Goal: Information Seeking & Learning: Learn about a topic

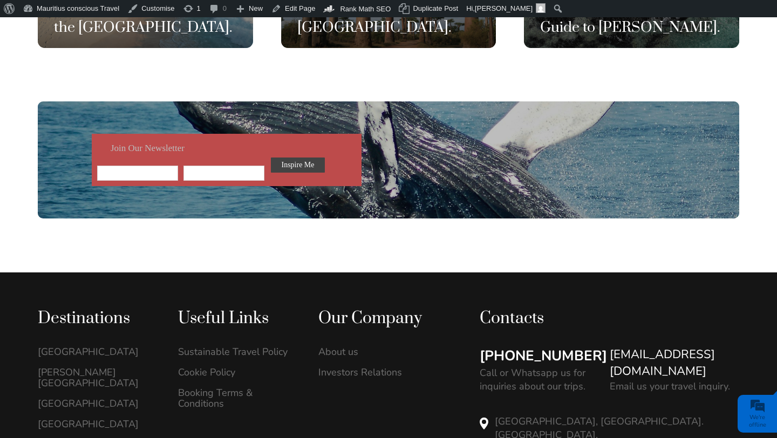
scroll to position [3000, 0]
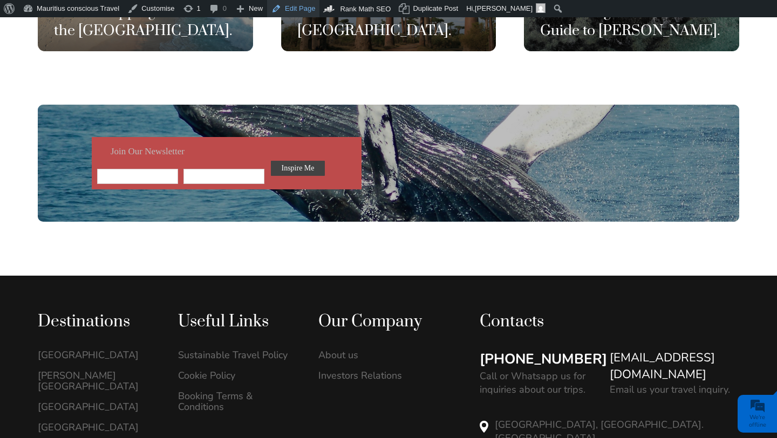
click at [286, 15] on link "Edit Page" at bounding box center [293, 8] width 52 height 17
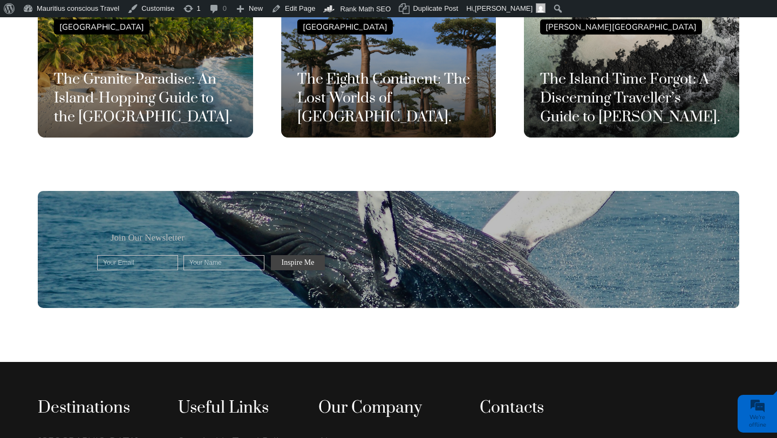
scroll to position [2910, 0]
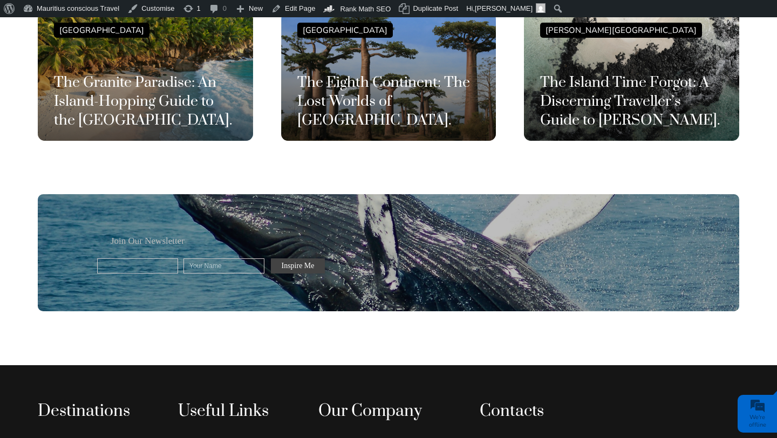
click at [158, 259] on input "text" at bounding box center [137, 266] width 81 height 15
type input "gerald@mauritiusconscious.com"
click at [213, 259] on input "text" at bounding box center [224, 266] width 81 height 15
type input "[PERSON_NAME]"
click at [295, 259] on input "Inspire Me" at bounding box center [298, 266] width 54 height 15
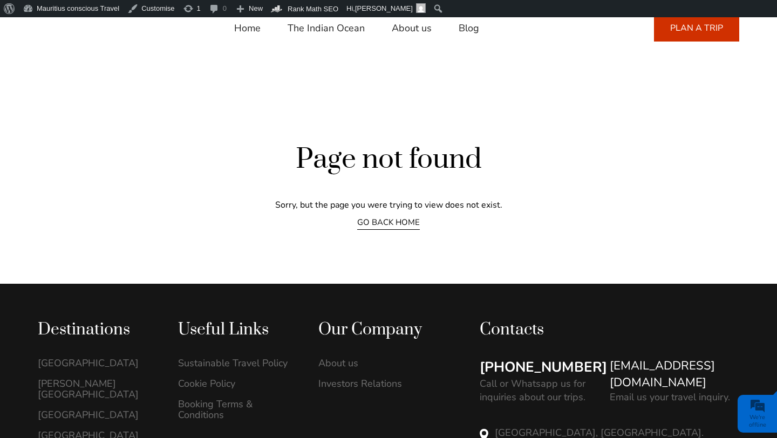
click at [363, 227] on link "GO BACK HOME" at bounding box center [388, 223] width 63 height 13
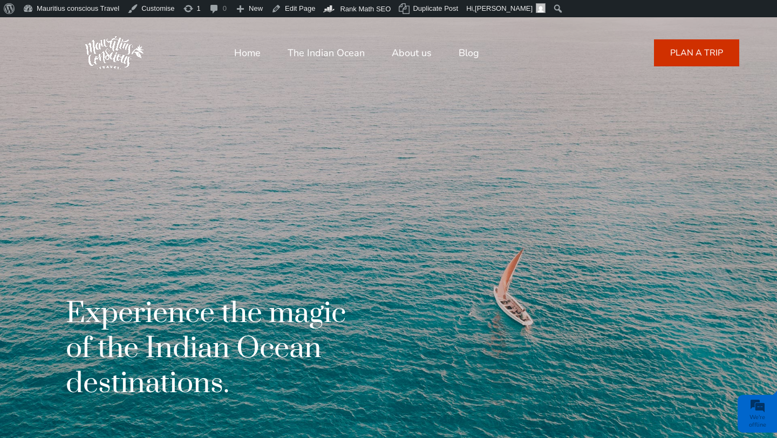
click at [664, 54] on link "PLAN A TRIP" at bounding box center [696, 52] width 85 height 27
click at [660, 45] on link "PLAN A TRIP" at bounding box center [696, 52] width 85 height 27
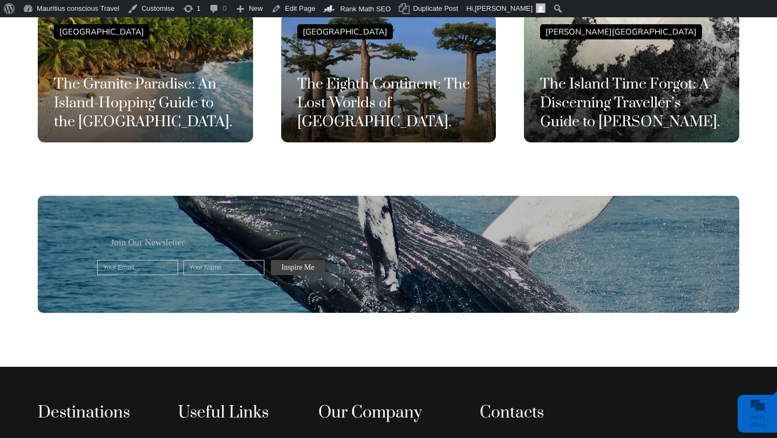
scroll to position [2914, 0]
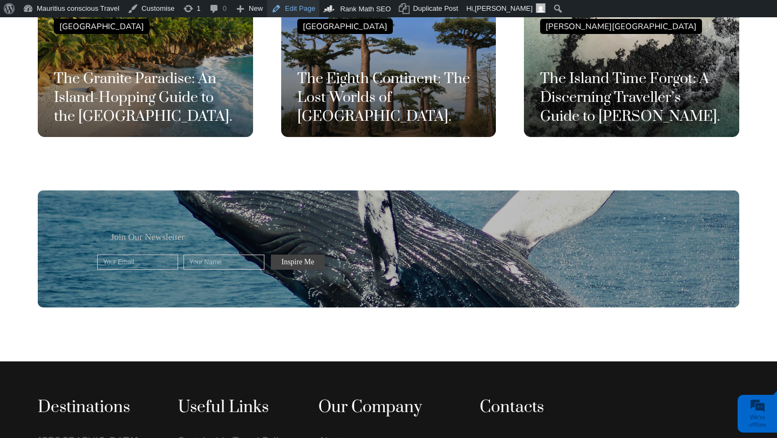
click at [279, 12] on link "Edit Page" at bounding box center [293, 8] width 52 height 17
click at [295, 12] on link "Edit Page" at bounding box center [293, 8] width 52 height 17
click at [312, 9] on link "Edit Page" at bounding box center [293, 8] width 52 height 17
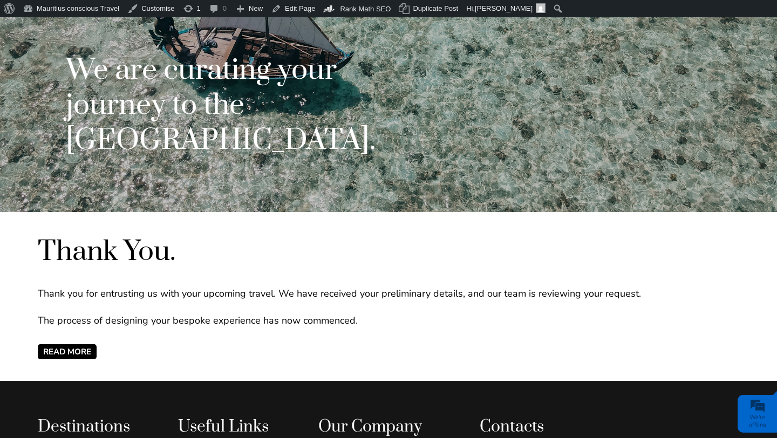
scroll to position [246, 0]
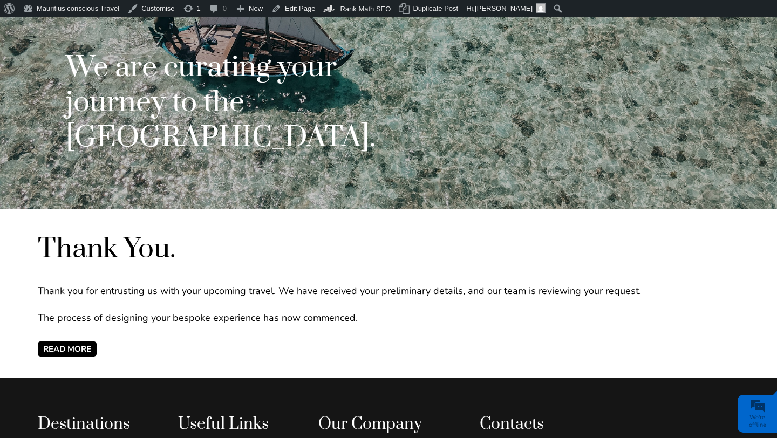
click at [90, 345] on span "READ MORE" at bounding box center [67, 349] width 59 height 15
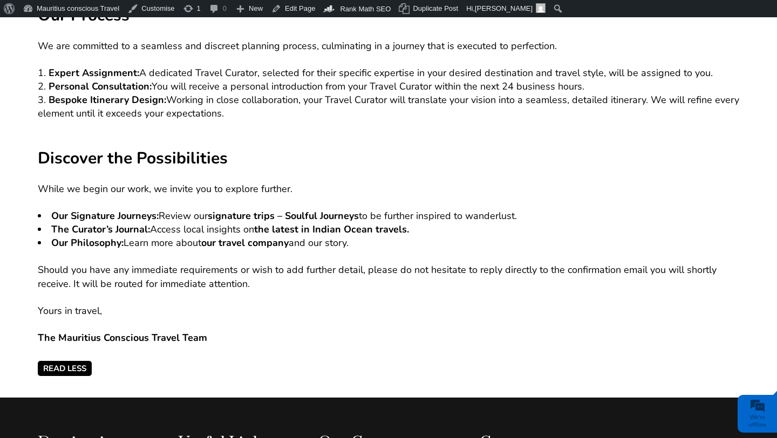
scroll to position [587, 0]
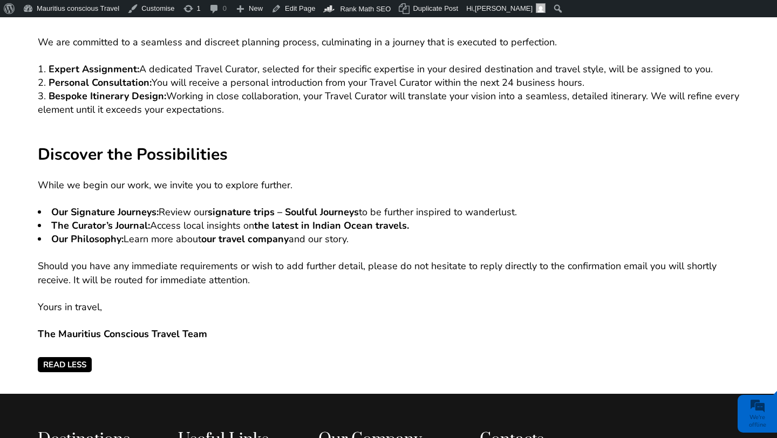
click at [83, 364] on span "Read Less" at bounding box center [65, 364] width 54 height 15
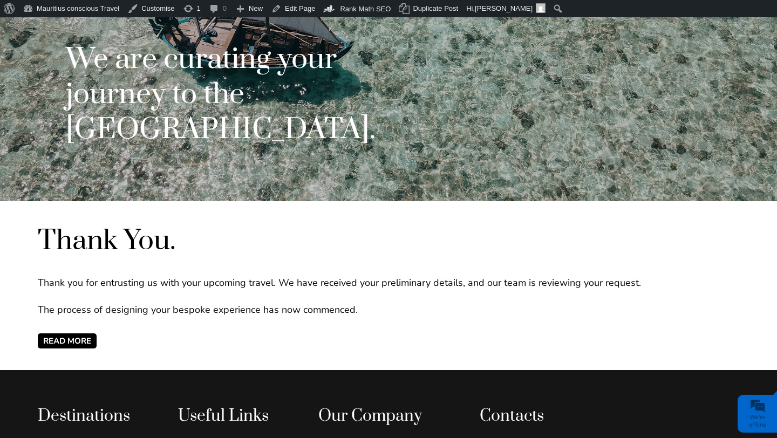
scroll to position [247, 0]
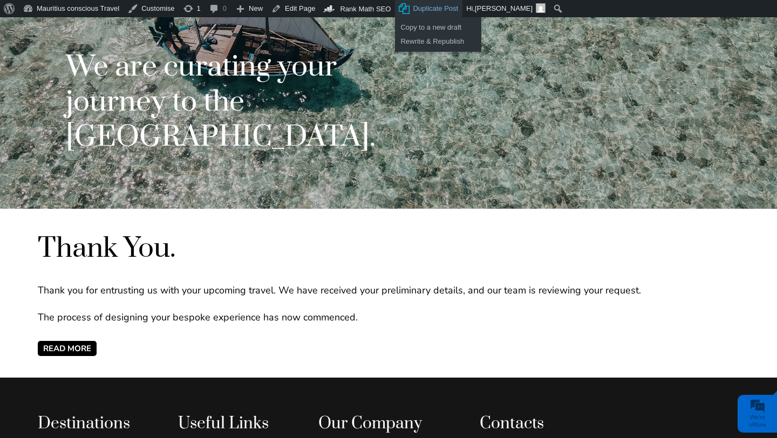
click at [434, 12] on span "Duplicate Post" at bounding box center [435, 8] width 45 height 17
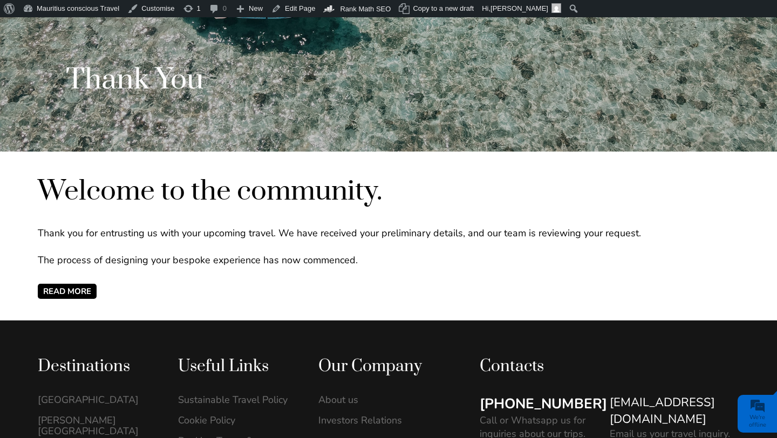
scroll to position [495, 0]
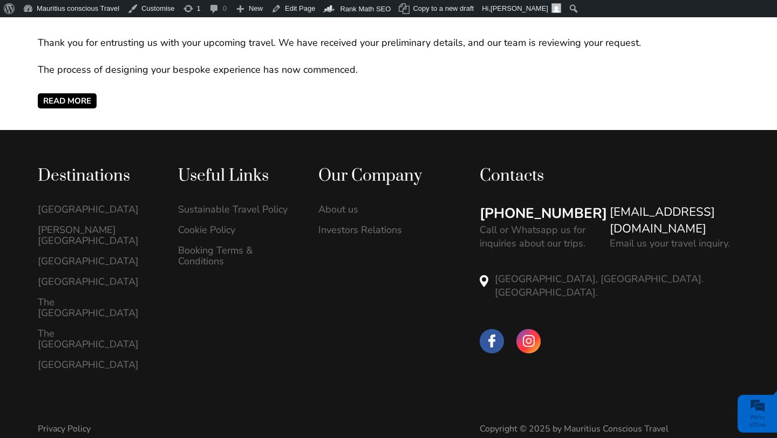
click at [45, 101] on span "READ MORE" at bounding box center [67, 100] width 59 height 15
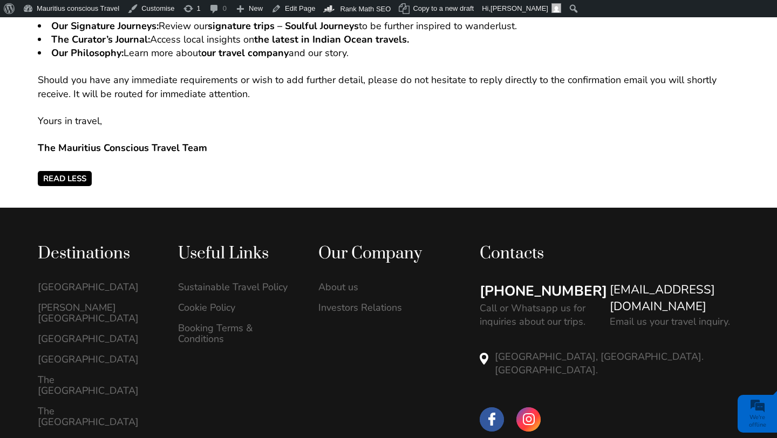
scroll to position [779, 0]
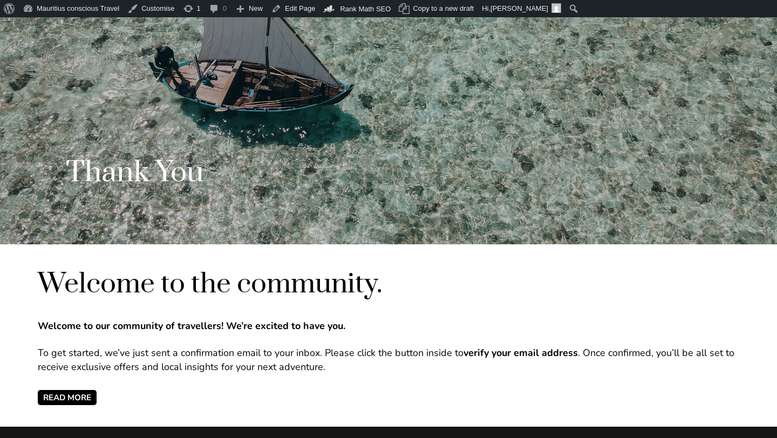
scroll to position [214, 0]
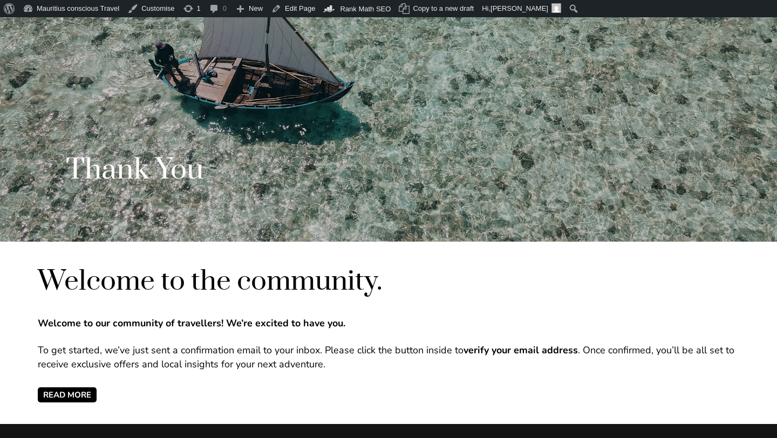
click at [79, 395] on span "READ MORE" at bounding box center [67, 395] width 59 height 15
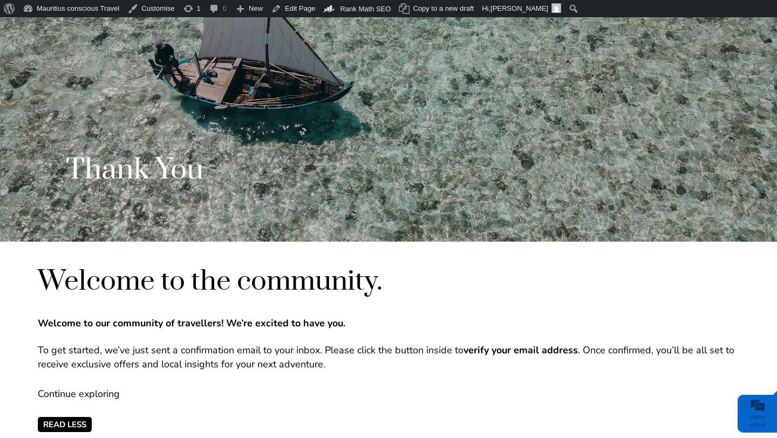
click at [65, 393] on p "Continue exploring" at bounding box center [389, 394] width 702 height 13
click at [65, 426] on span "Read Less" at bounding box center [65, 424] width 54 height 15
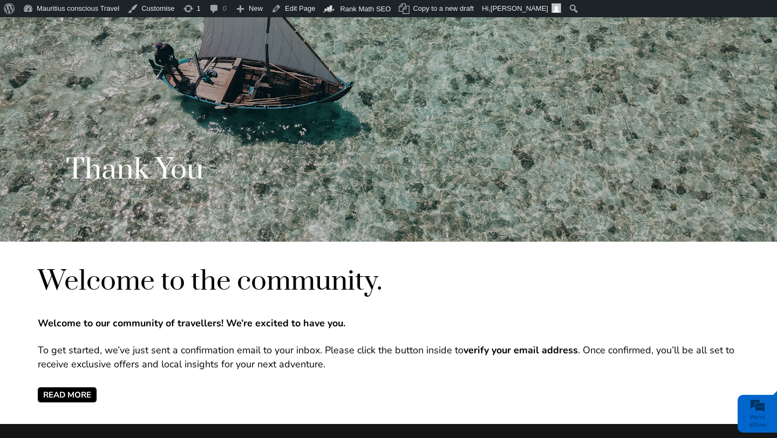
scroll to position [0, 0]
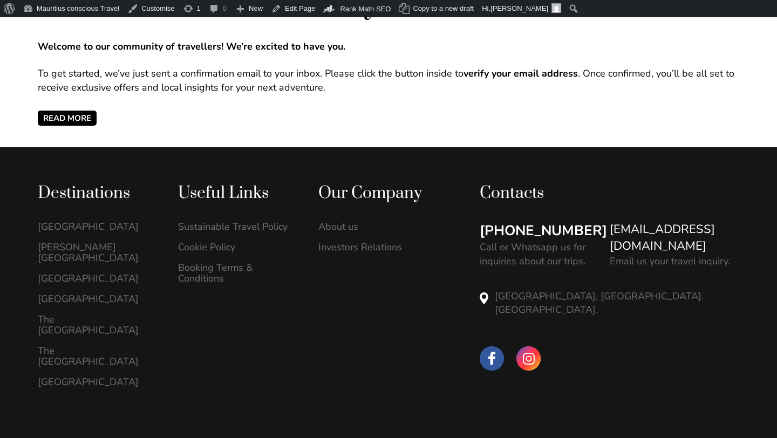
scroll to position [508, 0]
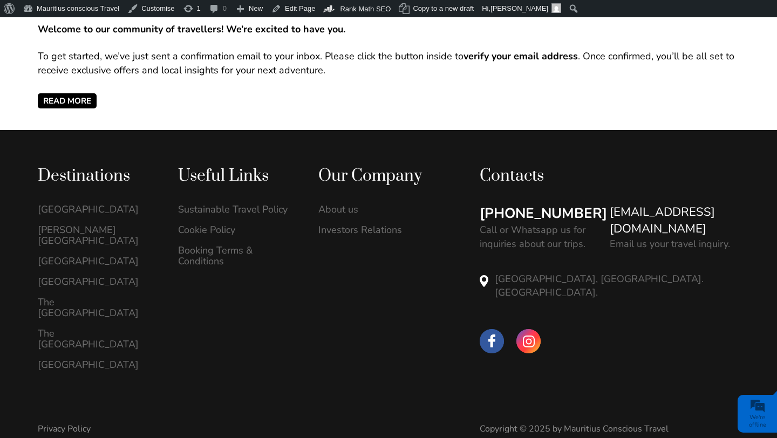
click at [81, 104] on span "READ MORE" at bounding box center [67, 100] width 59 height 15
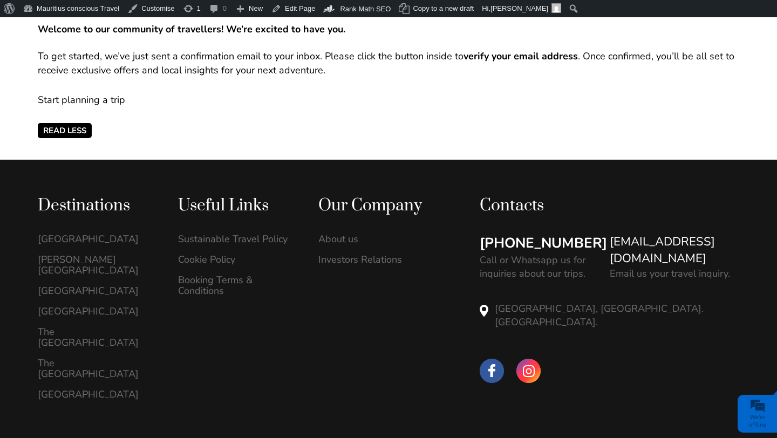
click at [81, 98] on link "Start planning a trip" at bounding box center [81, 99] width 87 height 13
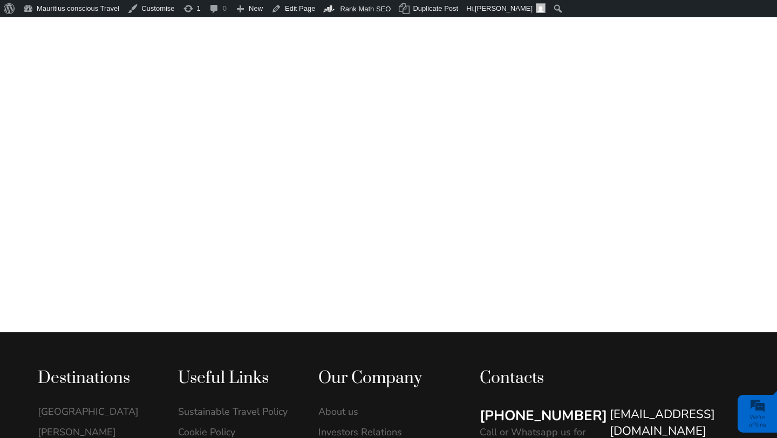
scroll to position [594, 0]
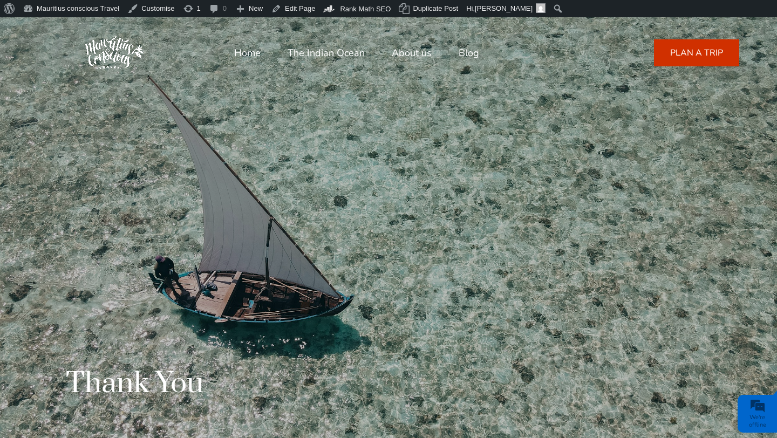
click at [252, 55] on link "Home" at bounding box center [247, 53] width 26 height 26
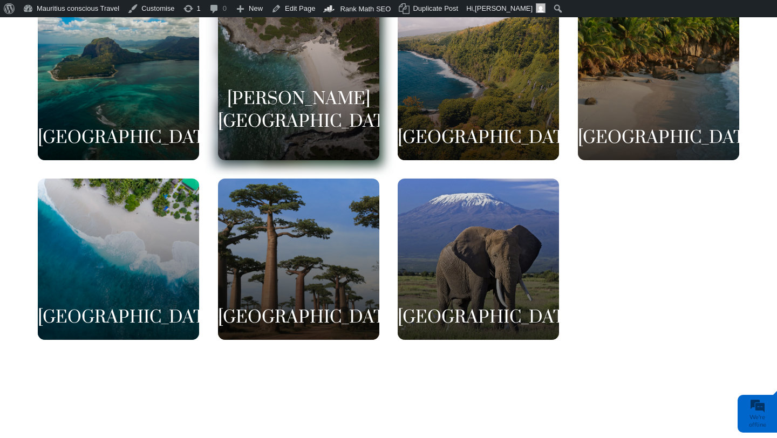
scroll to position [2179, 0]
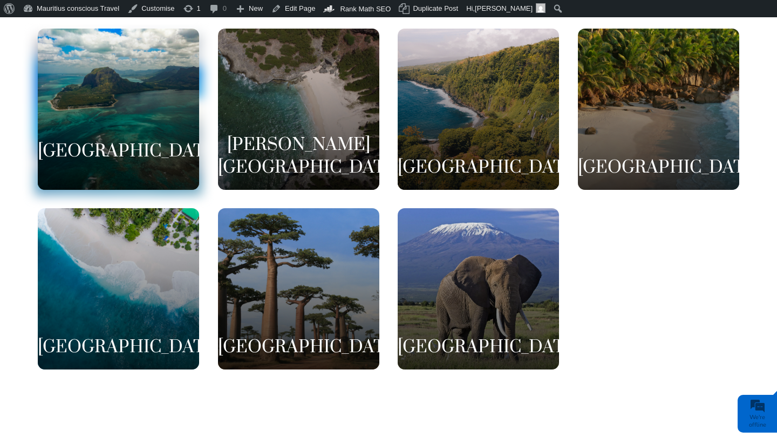
click at [145, 114] on div "[GEOGRAPHIC_DATA]" at bounding box center [118, 109] width 161 height 161
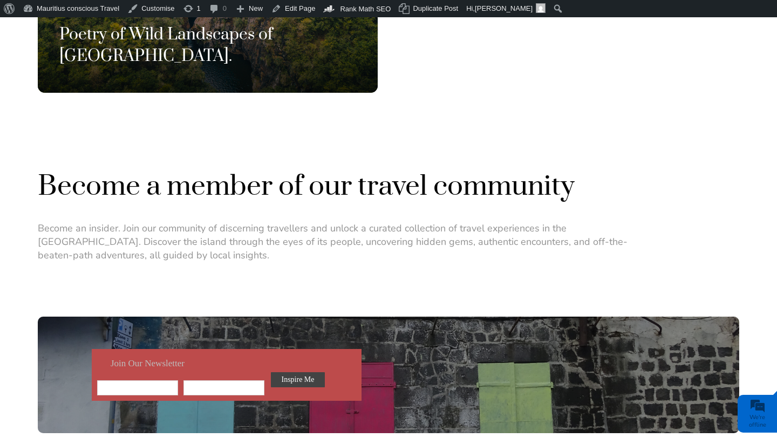
scroll to position [898, 0]
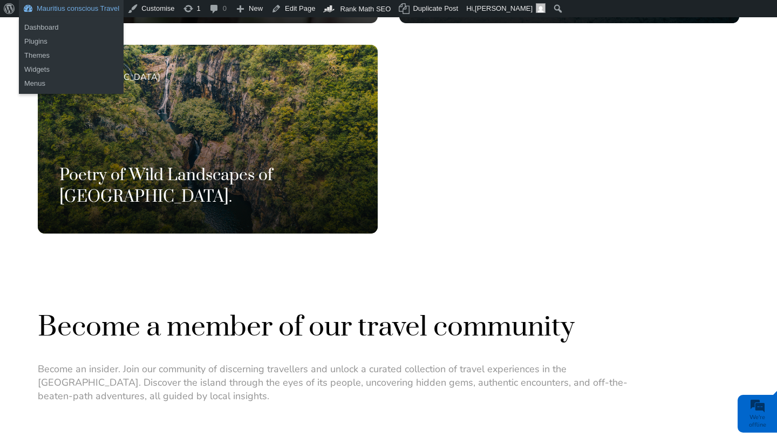
click at [89, 11] on link "Mauritius conscious Travel" at bounding box center [71, 8] width 105 height 17
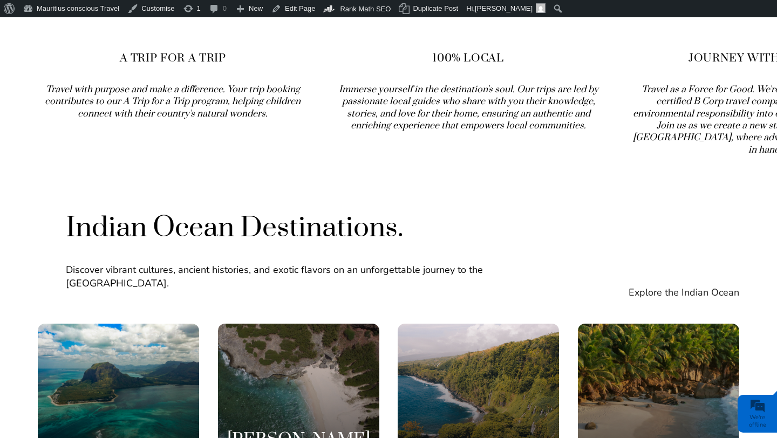
scroll to position [1884, 0]
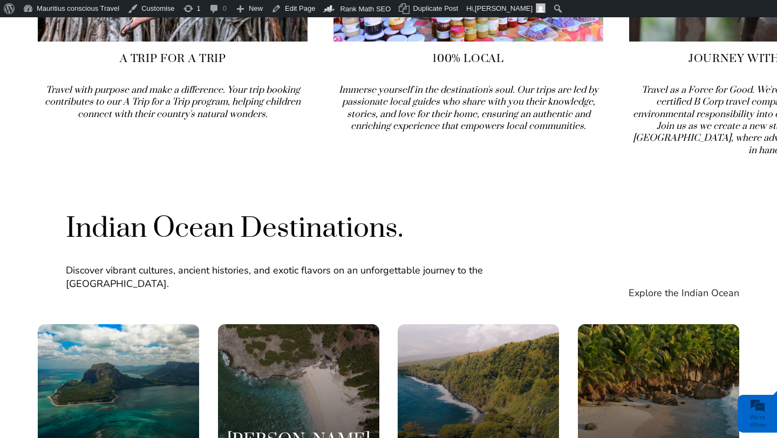
click at [281, 85] on p "Travel with purpose and make a difference. Your trip booking contributes to our…" at bounding box center [173, 102] width 270 height 36
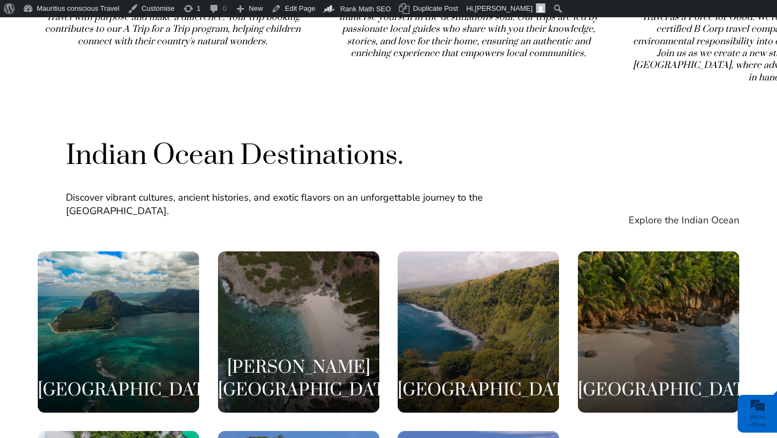
scroll to position [1988, 0]
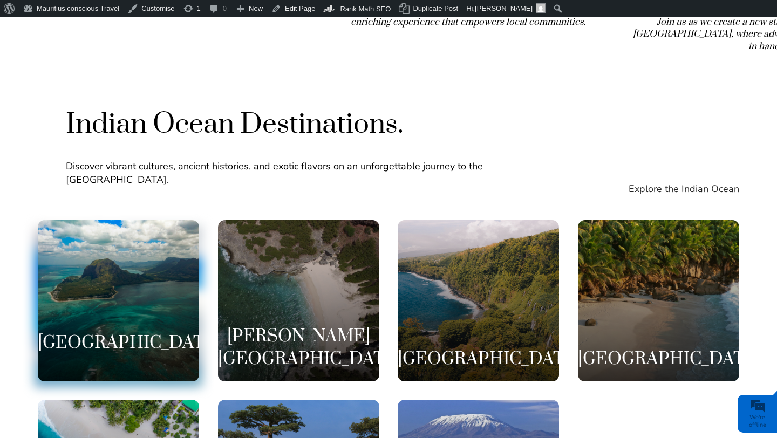
click at [150, 234] on div "[GEOGRAPHIC_DATA]" at bounding box center [118, 300] width 161 height 161
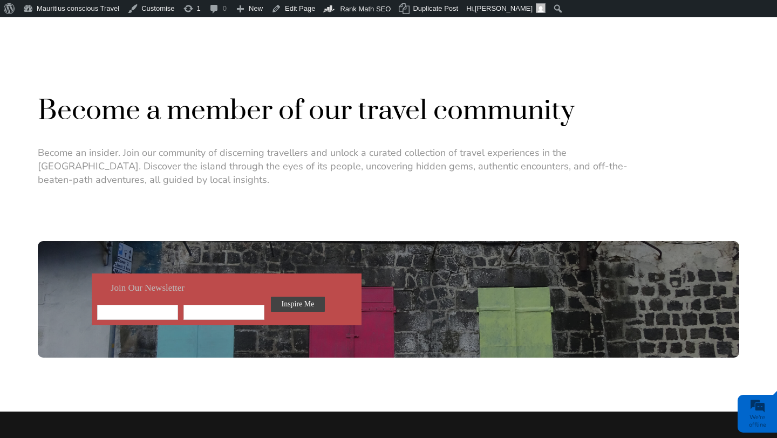
scroll to position [1117, 0]
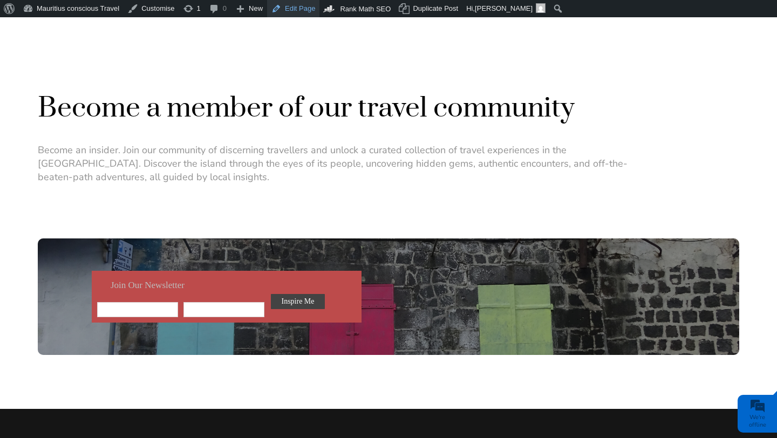
click at [288, 12] on link "Edit Page" at bounding box center [293, 8] width 52 height 17
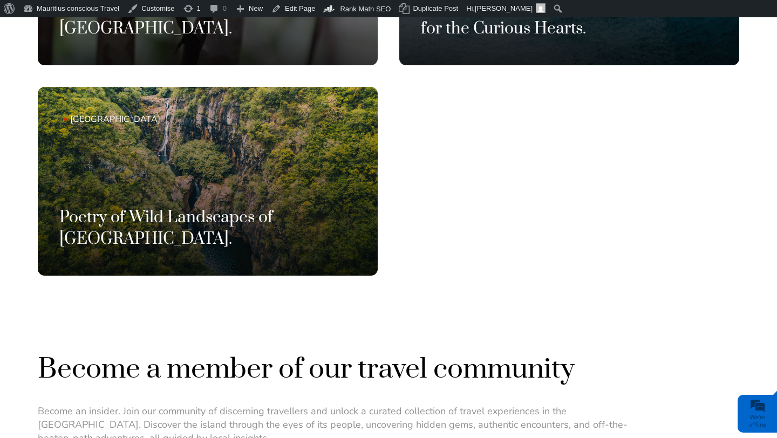
scroll to position [838, 0]
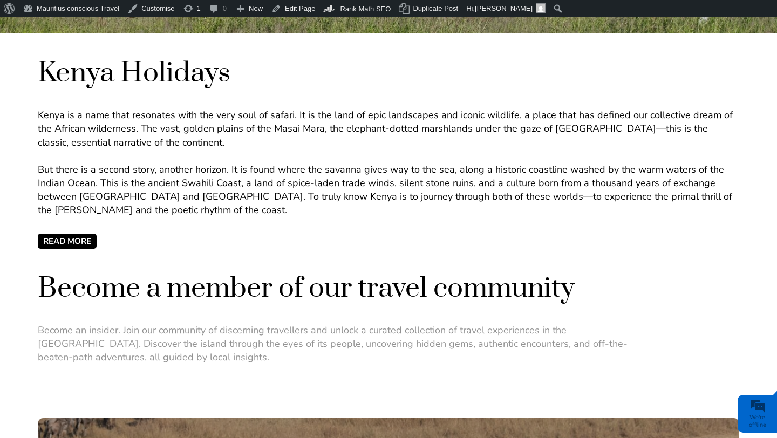
scroll to position [423, 0]
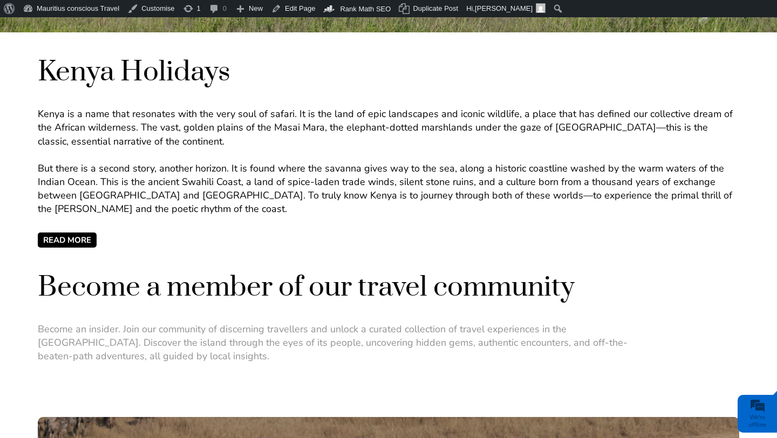
click at [71, 239] on span "READ MORE" at bounding box center [67, 240] width 59 height 15
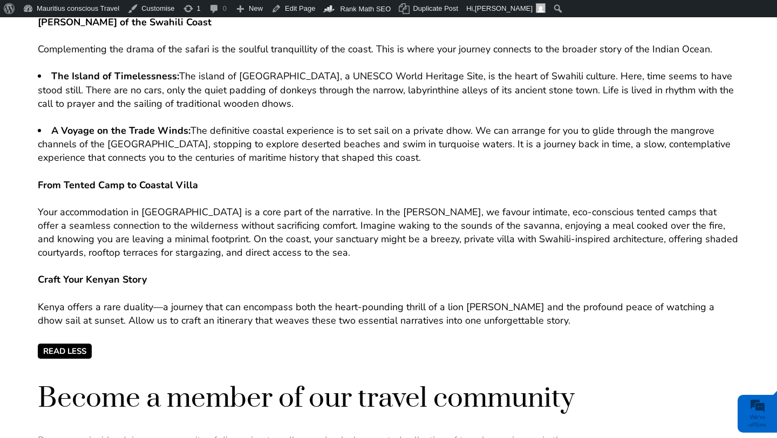
scroll to position [828, 0]
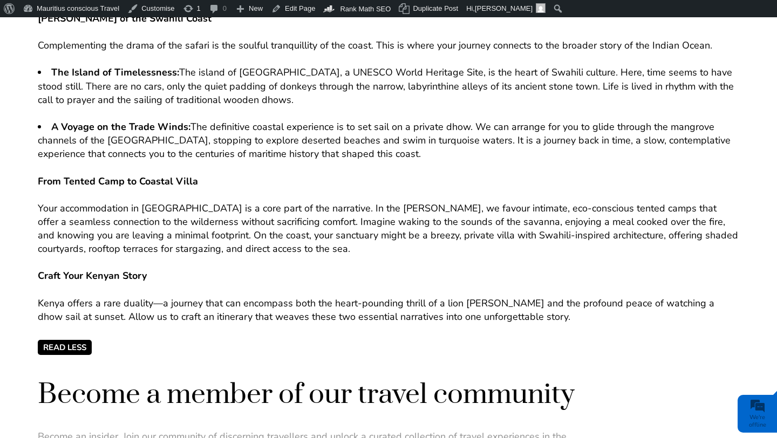
click at [71, 350] on span "Read Less" at bounding box center [65, 347] width 54 height 15
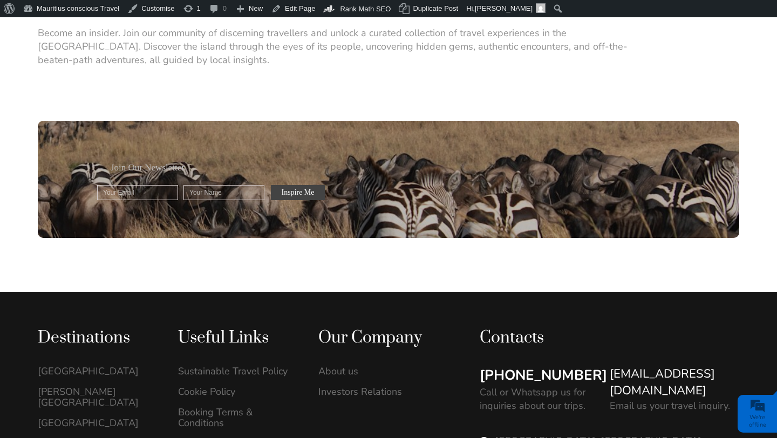
scroll to position [719, 0]
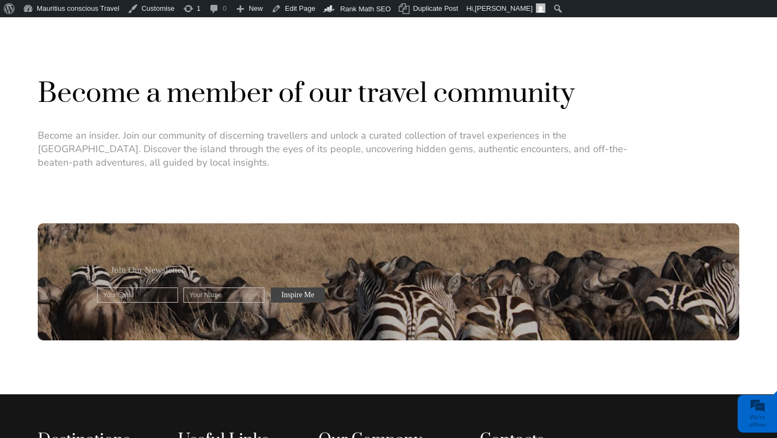
scroll to position [991, 0]
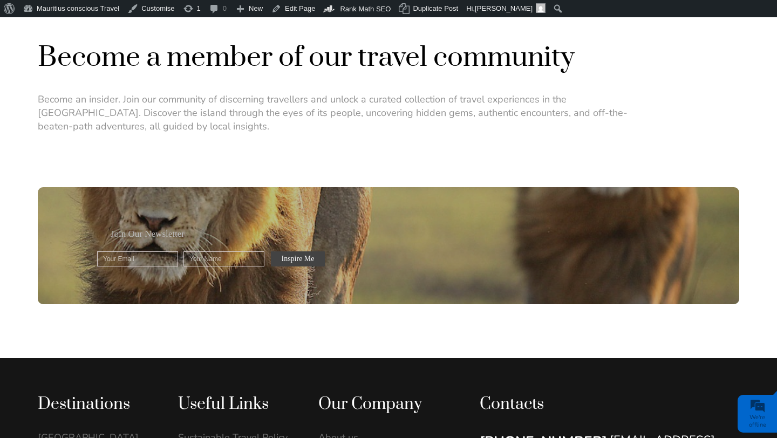
scroll to position [1016, 0]
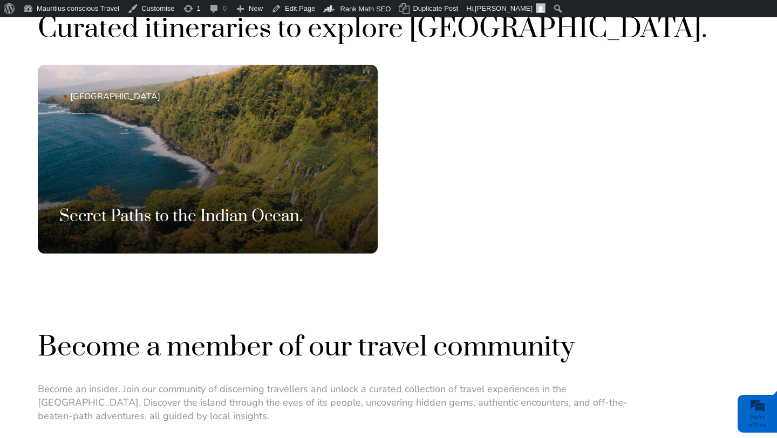
scroll to position [635, 0]
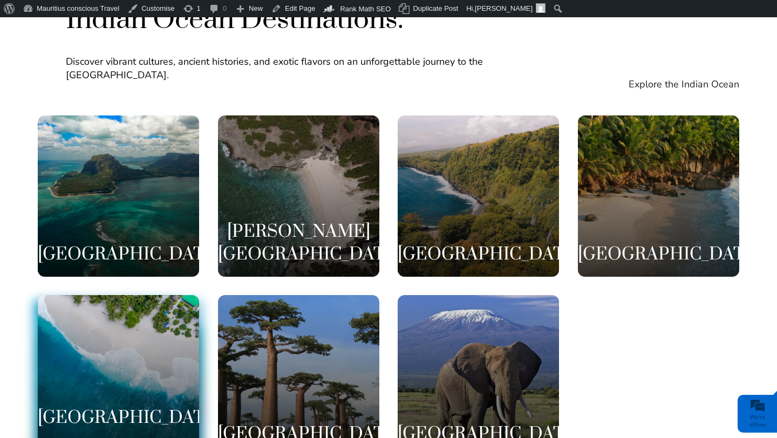
click at [157, 351] on div "Maldives" at bounding box center [118, 375] width 161 height 161
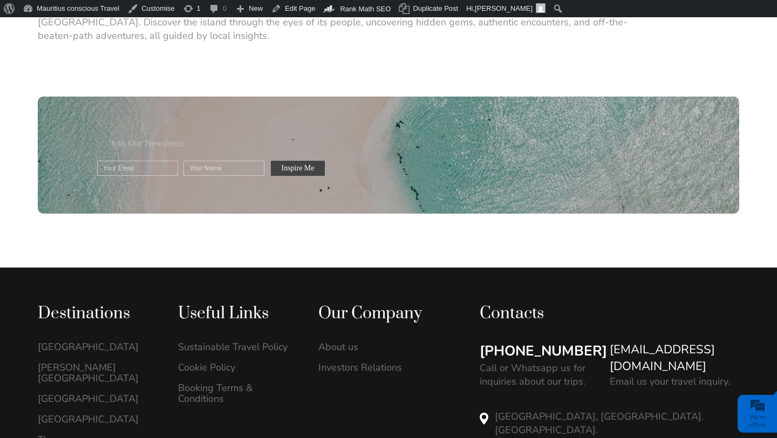
scroll to position [1176, 0]
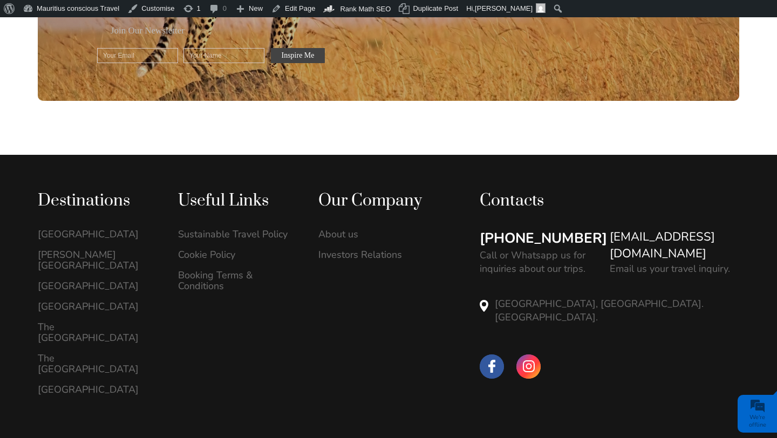
scroll to position [1230, 0]
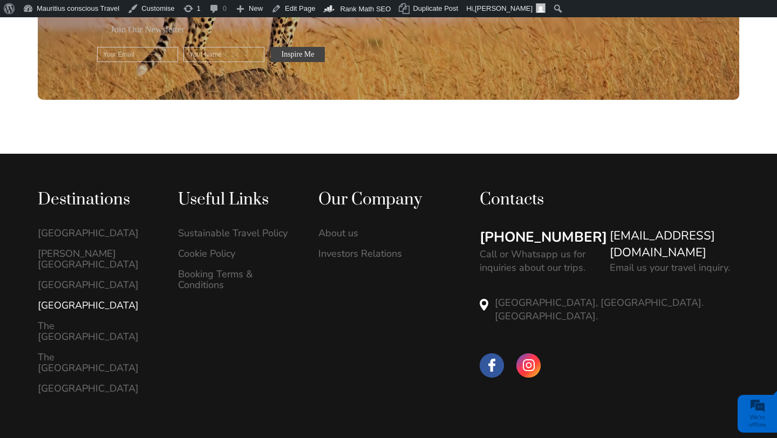
click at [63, 300] on link "[GEOGRAPHIC_DATA]" at bounding box center [97, 305] width 118 height 11
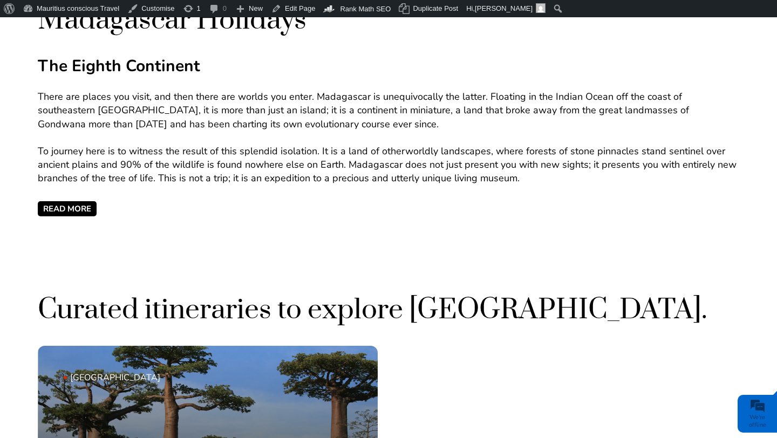
scroll to position [474, 0]
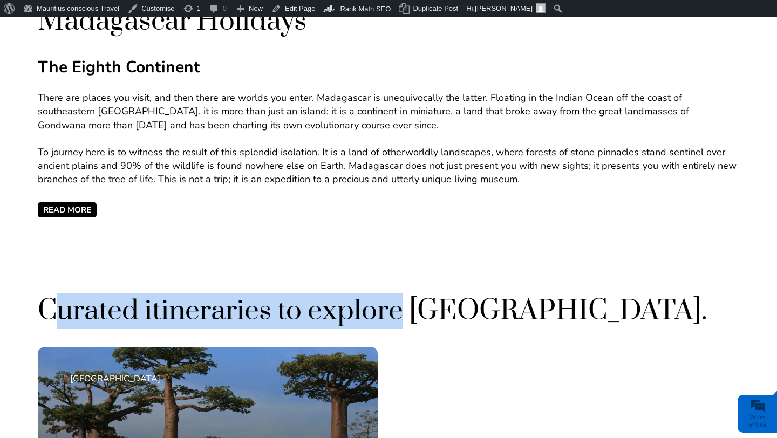
drag, startPoint x: 403, startPoint y: 310, endPoint x: 60, endPoint y: 307, distance: 342.8
click at [60, 307] on h2 "Curated itineraries to explore [GEOGRAPHIC_DATA]." at bounding box center [389, 311] width 702 height 36
copy h2 "Curated itineraries to explore"
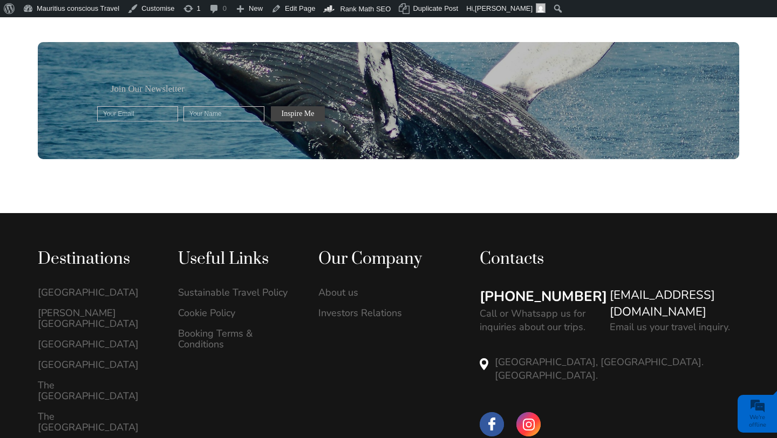
scroll to position [1275, 0]
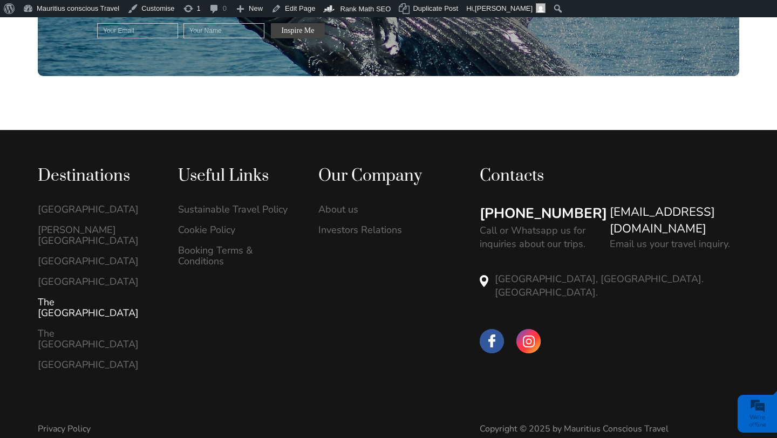
click at [93, 297] on link "The [GEOGRAPHIC_DATA]" at bounding box center [97, 308] width 118 height 22
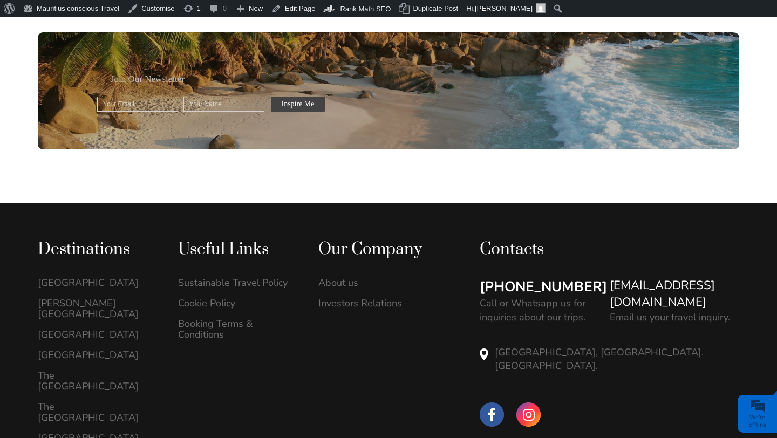
scroll to position [868, 0]
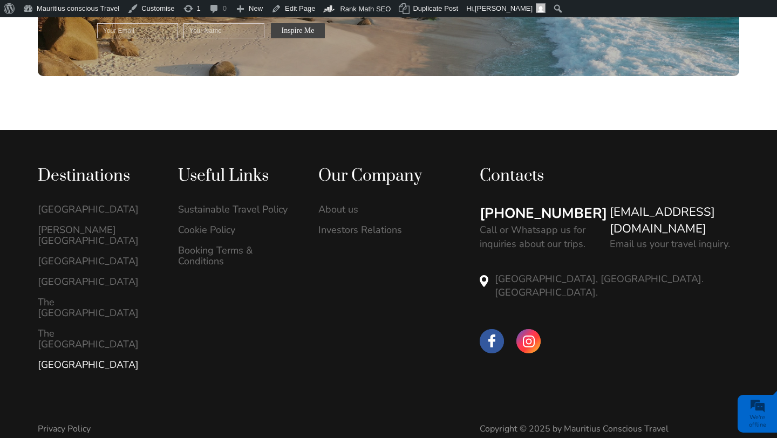
click at [64, 360] on link "[GEOGRAPHIC_DATA]" at bounding box center [97, 365] width 118 height 11
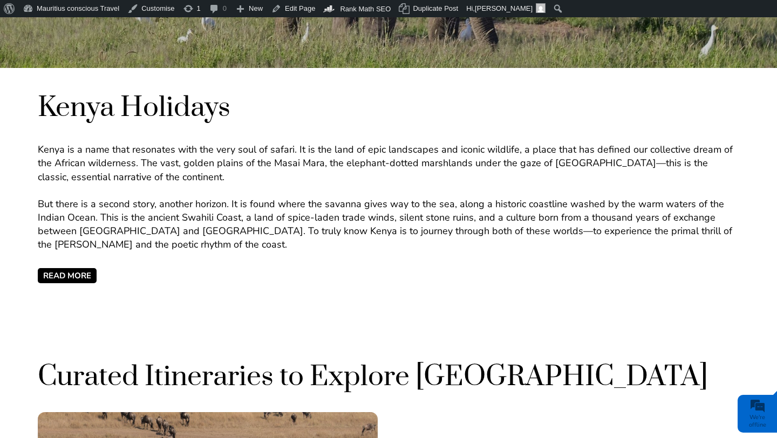
scroll to position [382, 0]
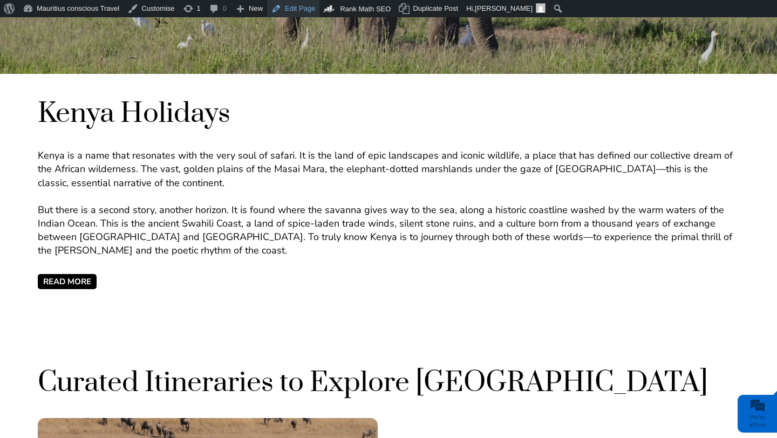
click at [295, 9] on link "Edit Page" at bounding box center [293, 8] width 52 height 17
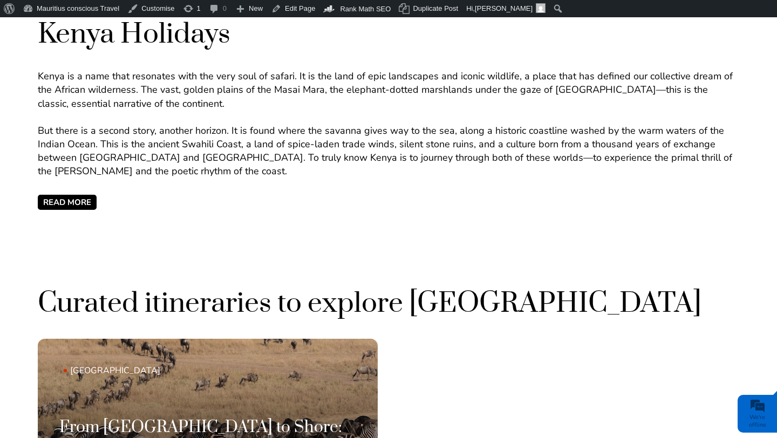
scroll to position [459, 0]
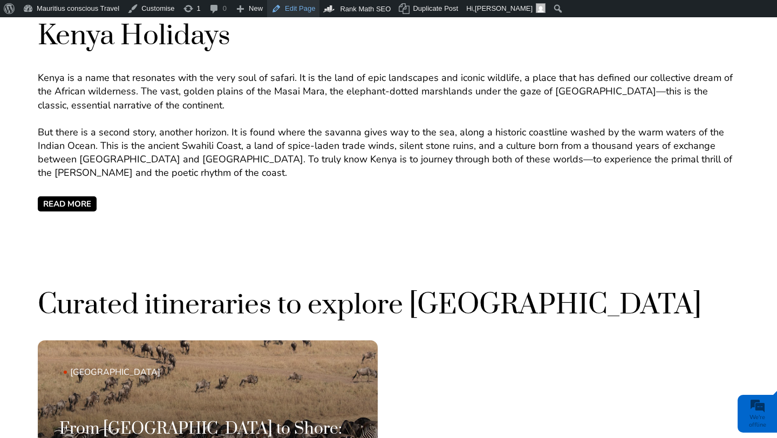
click at [302, 7] on link "Edit Page" at bounding box center [293, 8] width 52 height 17
